Goal: Book appointment/travel/reservation

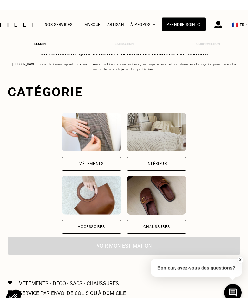
scroll to position [7, 0]
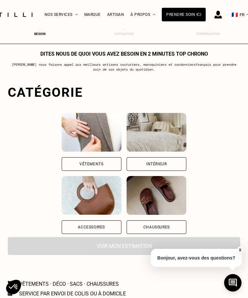
click at [167, 164] on div "Intérieur" at bounding box center [156, 164] width 20 height 4
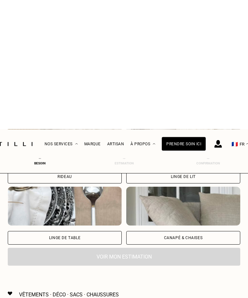
scroll to position [0, 0]
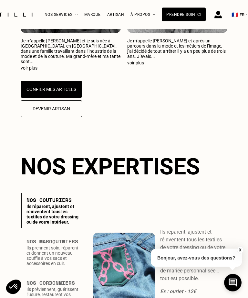
scroll to position [596, 0]
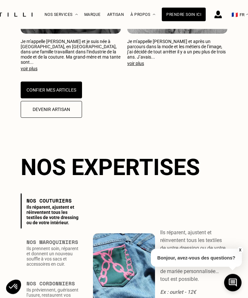
click at [63, 91] on button "Confier mes articles" at bounding box center [51, 90] width 61 height 17
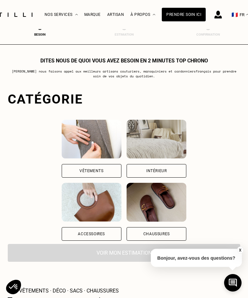
click at [167, 173] on div "Intérieur" at bounding box center [156, 171] width 20 height 4
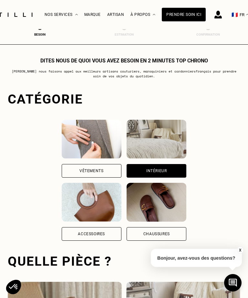
scroll to position [199, 0]
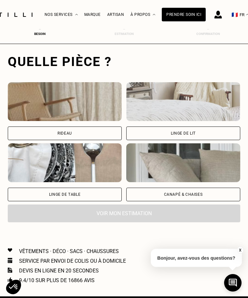
click at [79, 134] on div "Rideau" at bounding box center [65, 133] width 114 height 14
select select "FR"
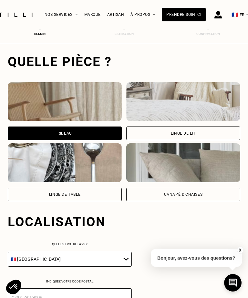
scroll to position [360, 0]
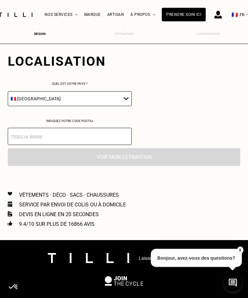
click at [129, 105] on select "🇩🇪 [GEOGRAPHIC_DATA] 🇦🇹 [GEOGRAPHIC_DATA] 🇧🇪 [GEOGRAPHIC_DATA] 🇧🇬 Bulgarie 🇨🇾 C…" at bounding box center [70, 98] width 124 height 15
click at [95, 145] on input "number" at bounding box center [70, 136] width 124 height 17
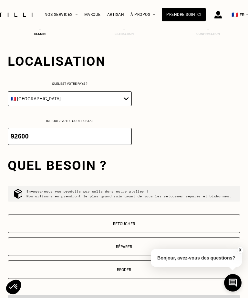
scroll to position [365, 0]
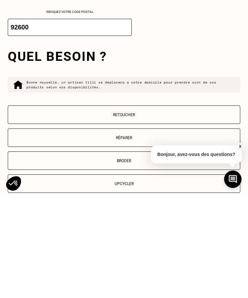
type input "92600"
click at [135, 209] on button "Retoucher" at bounding box center [124, 218] width 233 height 18
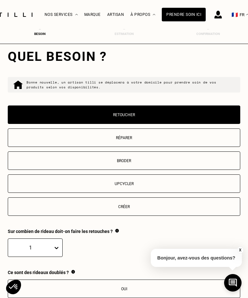
scroll to position [662, 0]
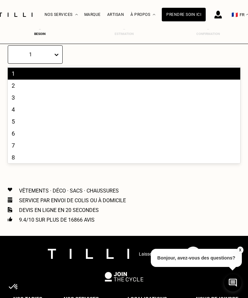
click at [23, 91] on div "2" at bounding box center [124, 86] width 233 height 12
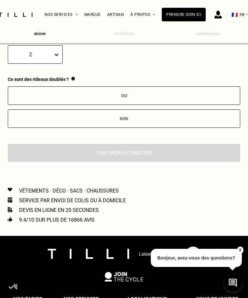
click at [133, 121] on div "Non" at bounding box center [124, 118] width 226 height 5
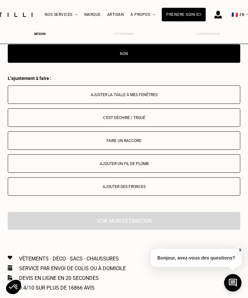
scroll to position [724, 0]
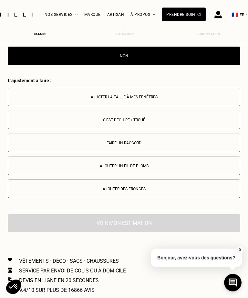
click at [150, 106] on button "Ajuster la taille à mes fenêtres" at bounding box center [124, 97] width 233 height 18
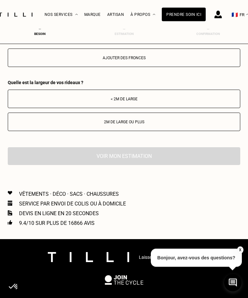
scroll to position [856, 0]
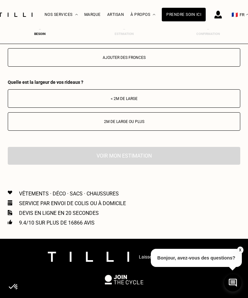
click at [135, 124] on div "2m de large ou plus" at bounding box center [124, 121] width 226 height 5
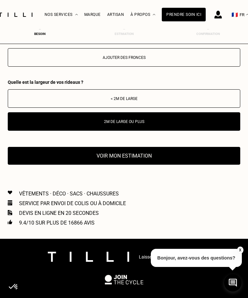
click at [131, 165] on button "Voir mon estimation" at bounding box center [124, 156] width 233 height 18
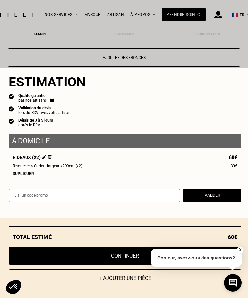
click at [127, 247] on button "Continuer" at bounding box center [125, 256] width 233 height 18
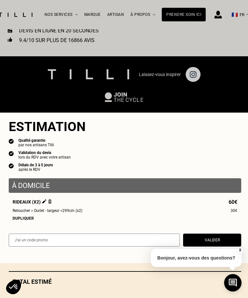
scroll to position [261, 0]
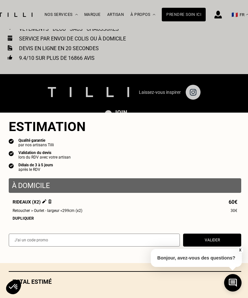
select select "FR"
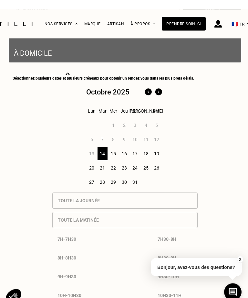
scroll to position [176, 0]
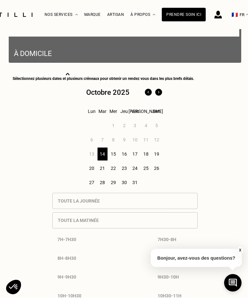
click at [117, 159] on div "15" at bounding box center [114, 153] width 10 height 13
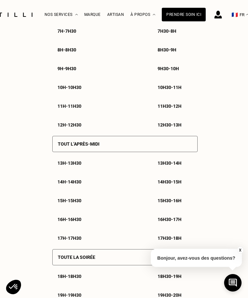
scroll to position [393, 0]
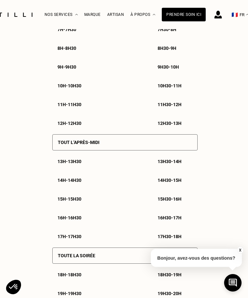
click at [78, 183] on p "14h - 14h30" at bounding box center [70, 179] width 24 height 5
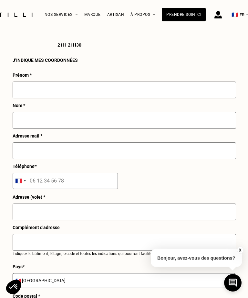
scroll to position [693, 0]
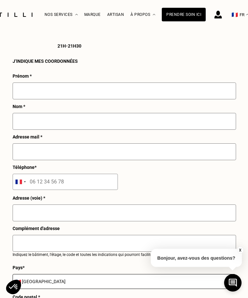
click at [122, 99] on input "text" at bounding box center [125, 90] width 224 height 17
type input "[PERSON_NAME]"
click at [107, 130] on input "text" at bounding box center [125, 121] width 224 height 17
type input "g"
type input "Gacon"
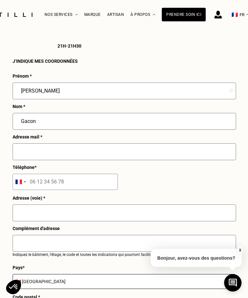
click at [165, 160] on input "text" at bounding box center [125, 151] width 224 height 17
type input "S"
type input "[EMAIL_ADDRESS][DOMAIN_NAME]"
click at [95, 190] on input "tel" at bounding box center [65, 182] width 105 height 16
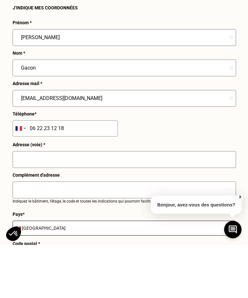
type input "06 22 23 12 18"
click at [121, 204] on input "text" at bounding box center [125, 212] width 224 height 17
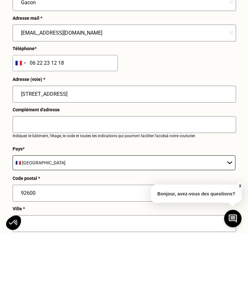
scroll to position [748, 0]
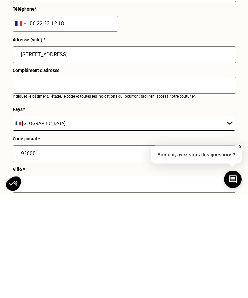
type input "[STREET_ADDRESS]"
click at [112, 180] on input "text" at bounding box center [125, 188] width 224 height 17
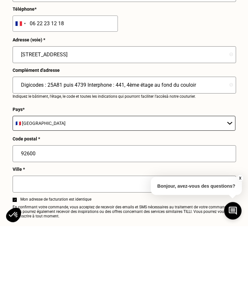
scroll to position [786, 0]
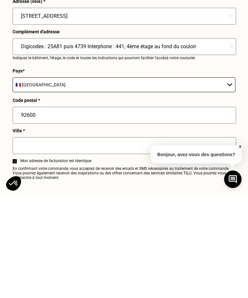
type input "Digicodes : 25A81 puis 4739 Interphone : 441, 4ème étage au fond du couloir"
click at [78, 240] on input "text" at bounding box center [125, 248] width 224 height 17
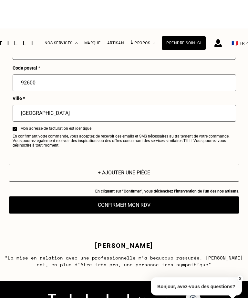
scroll to position [951, 0]
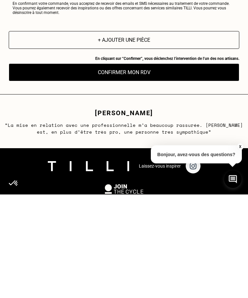
type input "[GEOGRAPHIC_DATA]"
click at [134, 167] on button "Confirmer mon RDV" at bounding box center [124, 176] width 231 height 18
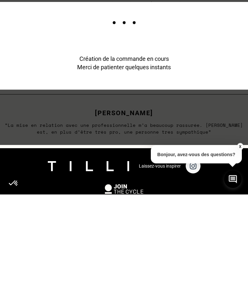
scroll to position [1055, 0]
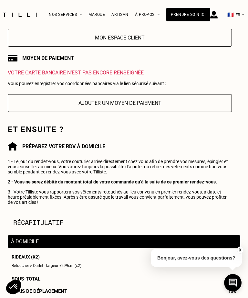
scroll to position [120, 0]
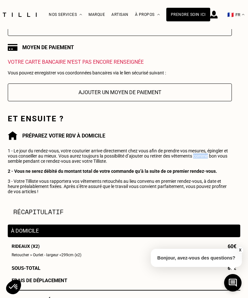
click at [192, 211] on div "Récapitulatif Qualité garantie par nos artisans Tilli Validation du devis lors …" at bounding box center [124, 252] width 233 height 116
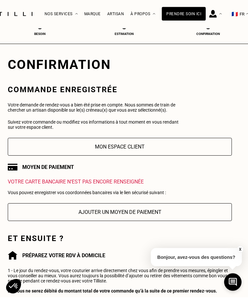
scroll to position [17, 0]
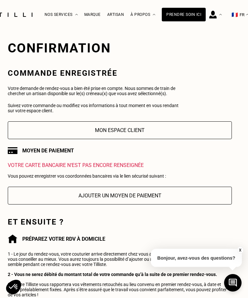
click at [113, 201] on button "Ajouter un moyen de paiement" at bounding box center [120, 195] width 224 height 18
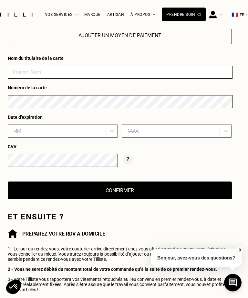
scroll to position [177, 0]
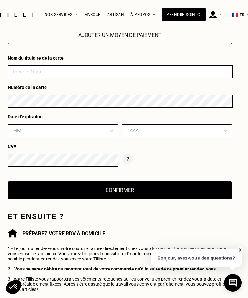
click at [143, 77] on input at bounding box center [120, 71] width 225 height 13
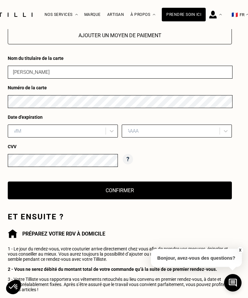
type input "[PERSON_NAME]"
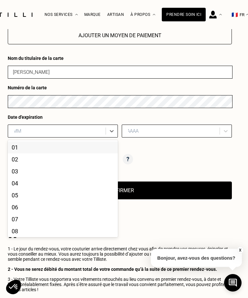
click at [21, 163] on div "02" at bounding box center [63, 159] width 110 height 12
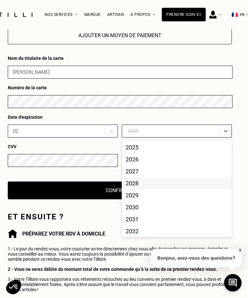
click at [139, 189] on div "2028" at bounding box center [177, 183] width 110 height 12
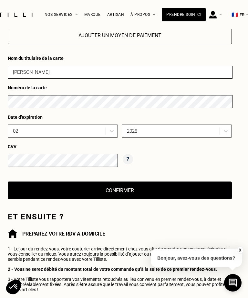
click at [137, 195] on button "Confirmer" at bounding box center [120, 190] width 224 height 18
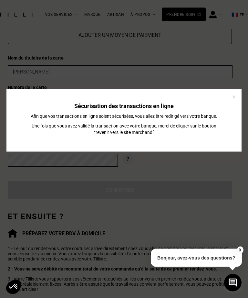
scroll to position [177, 0]
